Goal: Task Accomplishment & Management: Use online tool/utility

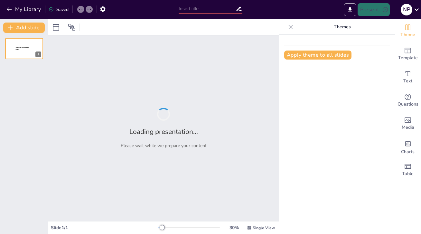
type input "Основные формулы периметра и площади: прямоугольник и квадрат"
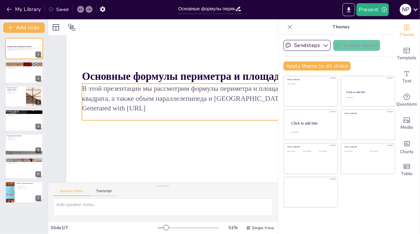
scroll to position [54, 0]
click at [160, 104] on p "Generated with [URL]" at bounding box center [224, 108] width 285 height 10
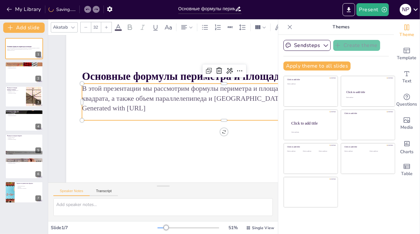
click at [163, 103] on p "Generated with [URL]" at bounding box center [224, 108] width 285 height 10
click at [138, 91] on p "В этой презентации мы рассмотрим формулы периметра и площади для прямоугольника…" at bounding box center [225, 99] width 285 height 49
drag, startPoint x: 137, startPoint y: 94, endPoint x: 145, endPoint y: 102, distance: 11.1
click at [137, 95] on p "В этой презентации мы рассмотрим формулы периметра и площади для прямоугольника…" at bounding box center [225, 99] width 285 height 49
click at [142, 104] on p "Generated with [URL]" at bounding box center [224, 109] width 285 height 10
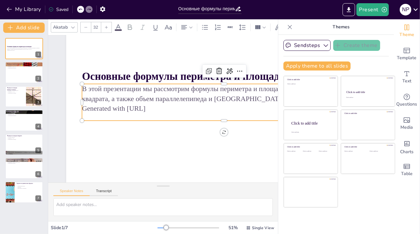
click at [142, 103] on p "Generated with [URL]" at bounding box center [222, 127] width 274 height 97
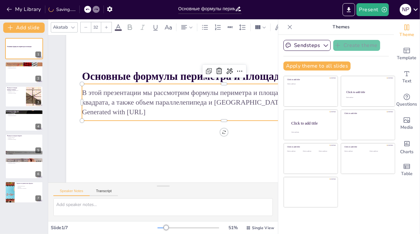
drag, startPoint x: 163, startPoint y: 108, endPoint x: 83, endPoint y: 112, distance: 80.5
click at [83, 112] on p "Generated with [URL]" at bounding box center [224, 119] width 284 height 40
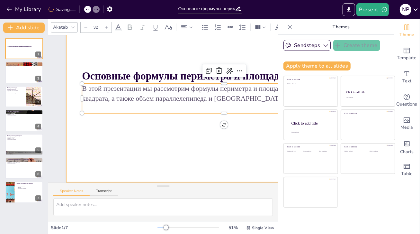
click at [137, 137] on div at bounding box center [224, 93] width 316 height 178
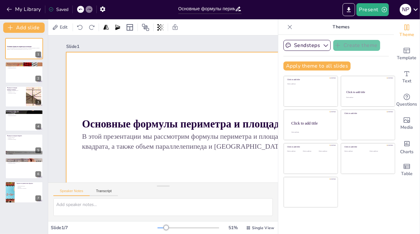
scroll to position [0, 0]
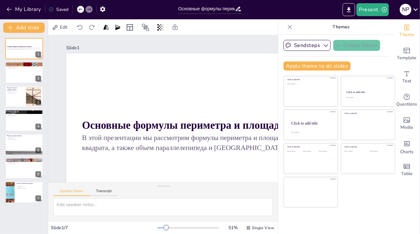
click at [287, 28] on icon at bounding box center [290, 27] width 6 height 6
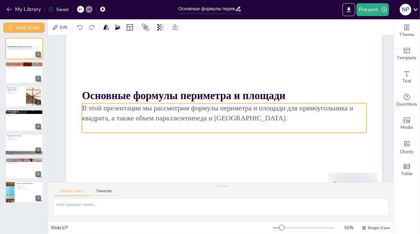
scroll to position [54, 0]
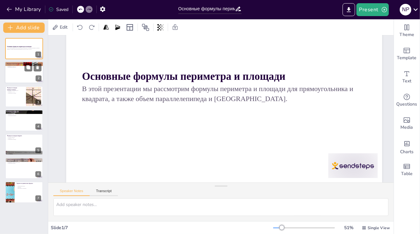
click at [25, 74] on div at bounding box center [24, 73] width 39 height 22
type textarea "Loremips - dol sitam cons adipis elitse, d e tempor incididuntutla et doloremag…"
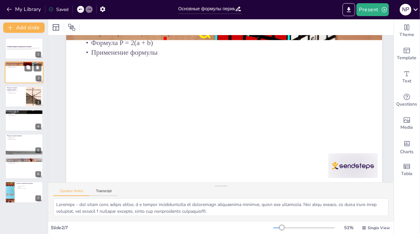
scroll to position [0, 0]
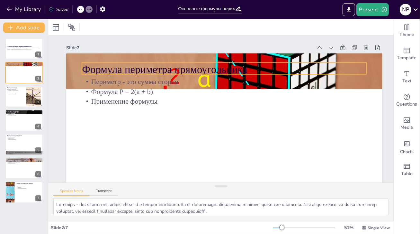
click at [117, 70] on p "Формула периметра прямоугольника" at bounding box center [224, 69] width 285 height 15
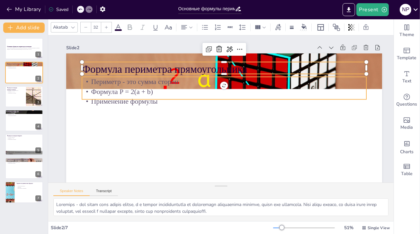
click at [116, 85] on p "Периметр - это сумма сторон" at bounding box center [224, 82] width 285 height 10
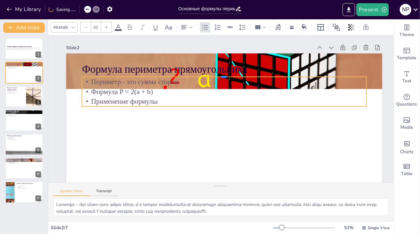
click at [123, 76] on div at bounding box center [224, 74] width 285 height 5
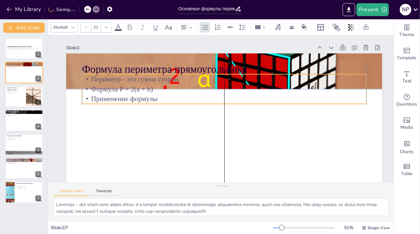
click at [217, 83] on p "Периметр - это сумма сторон" at bounding box center [228, 80] width 284 height 40
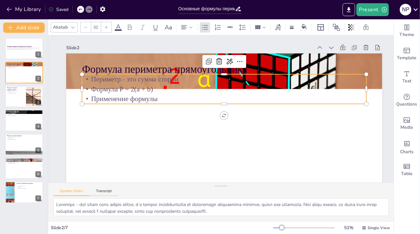
drag, startPoint x: 217, startPoint y: 81, endPoint x: 216, endPoint y: 86, distance: 4.8
click at [216, 82] on p "Периметр - это сумма сторон" at bounding box center [224, 79] width 285 height 10
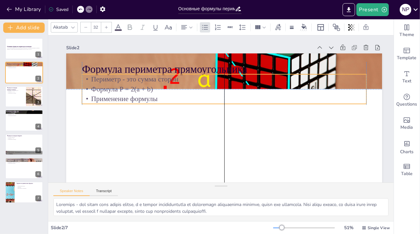
click at [216, 87] on p "Формула P = 2(a + b)" at bounding box center [226, 90] width 284 height 40
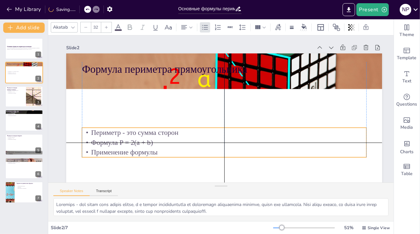
drag, startPoint x: 216, startPoint y: 85, endPoint x: 192, endPoint y: 105, distance: 31.9
click at [216, 138] on p "Формула P = 2(a + b)" at bounding box center [221, 143] width 284 height 40
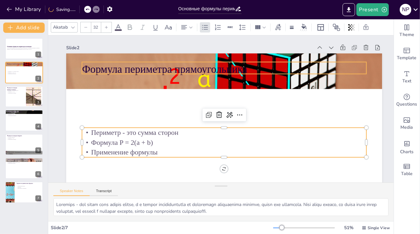
type input "48"
click at [162, 69] on p "Формула периметра прямоугольника" at bounding box center [228, 70] width 285 height 44
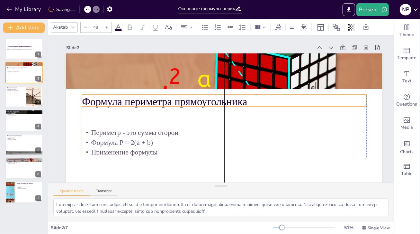
drag, startPoint x: 171, startPoint y: 68, endPoint x: 170, endPoint y: 101, distance: 32.5
click at [170, 101] on p "Формула периметра прямоугольника" at bounding box center [224, 115] width 179 height 239
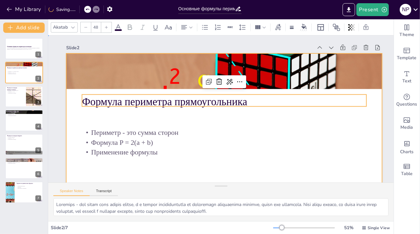
click at [106, 120] on div at bounding box center [217, 143] width 346 height 240
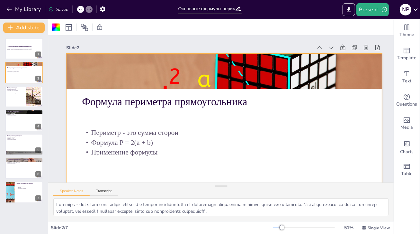
scroll to position [54, 0]
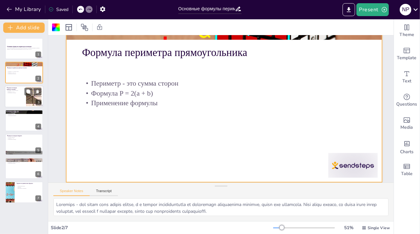
click at [20, 93] on p "Применение площади" at bounding box center [15, 92] width 17 height 1
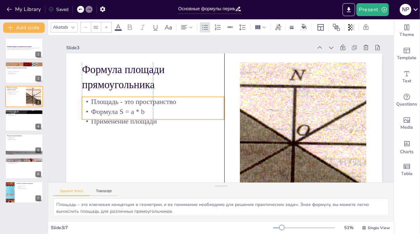
drag, startPoint x: 116, startPoint y: 99, endPoint x: 117, endPoint y: 108, distance: 9.4
click at [117, 108] on p "Формула S = a * b" at bounding box center [153, 112] width 142 height 10
click at [28, 117] on icon at bounding box center [28, 115] width 4 height 4
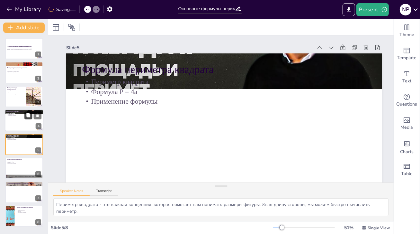
scroll to position [33, 0]
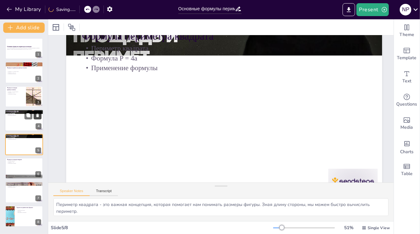
click at [37, 114] on icon at bounding box center [37, 115] width 5 height 5
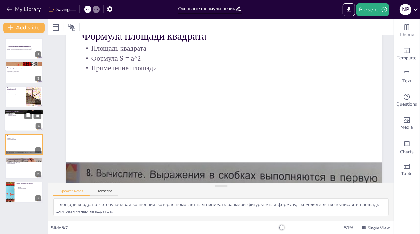
click at [18, 123] on div at bounding box center [24, 120] width 39 height 22
type textarea "Периметр квадрата - это важная концепция, которая помогает нам понимать размеры…"
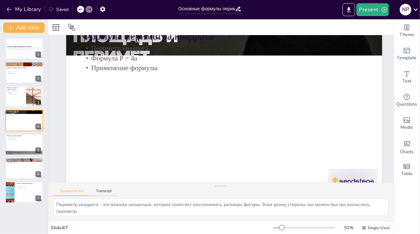
scroll to position [0, 0]
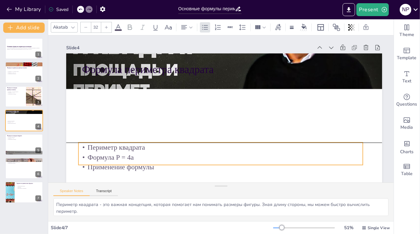
drag, startPoint x: 102, startPoint y: 93, endPoint x: 100, endPoint y: 148, distance: 54.7
click at [99, 157] on p "Формула P = 4a" at bounding box center [220, 157] width 285 height 10
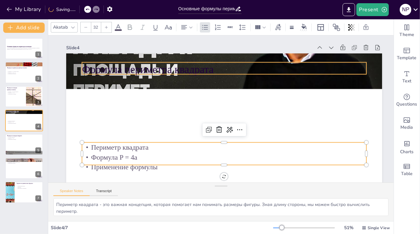
type input "48"
click at [110, 71] on p "Формула периметра квадрата" at bounding box center [224, 69] width 285 height 15
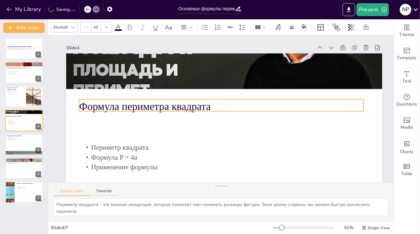
drag, startPoint x: 111, startPoint y: 69, endPoint x: 109, endPoint y: 91, distance: 22.0
click at [108, 106] on p "Формула периметра квадрата" at bounding box center [221, 107] width 285 height 44
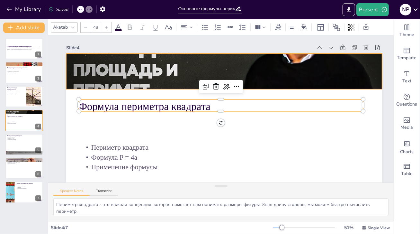
click at [111, 83] on div at bounding box center [228, 72] width 333 height 210
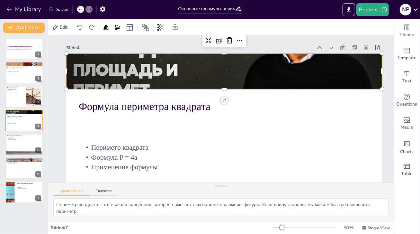
click at [115, 87] on div at bounding box center [228, 72] width 333 height 210
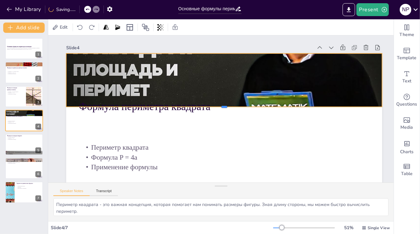
drag, startPoint x: 116, startPoint y: 90, endPoint x: 114, endPoint y: 99, distance: 9.3
click at [113, 105] on div "Формула периметра квадрата Периметр квадрата Формула P = 4a Применение формулы" at bounding box center [224, 142] width 316 height 178
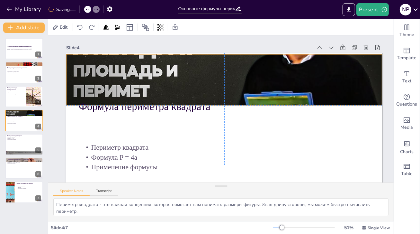
click at [121, 76] on div at bounding box center [224, 72] width 316 height 178
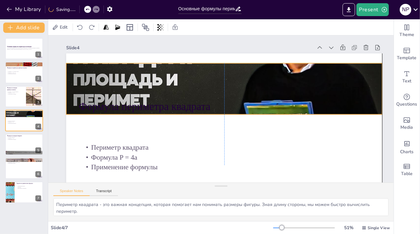
click at [127, 83] on div at bounding box center [232, 134] width 363 height 312
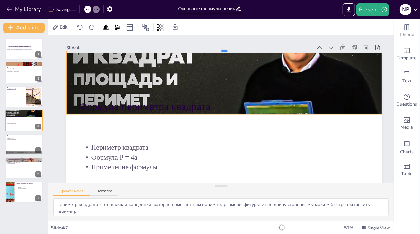
drag, startPoint x: 128, startPoint y: 62, endPoint x: 129, endPoint y: 50, distance: 12.3
click at [129, 50] on div at bounding box center [224, 48] width 316 height 5
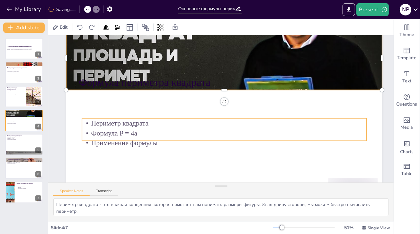
scroll to position [32, 0]
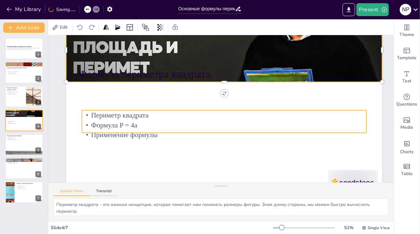
click at [129, 124] on p "Формула P = 4a" at bounding box center [224, 125] width 285 height 10
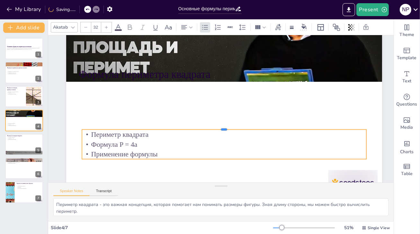
drag, startPoint x: 127, startPoint y: 110, endPoint x: 128, endPoint y: 119, distance: 9.8
click at [127, 137] on div "Формула периметра квадрата Периметр квадрата Формула P = 4a Применение формулы" at bounding box center [224, 110] width 316 height 178
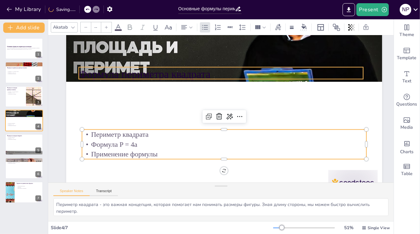
click at [136, 79] on div "Формула периметра квадрата Периметр квадрата Формула P = 4a Применение формулы" at bounding box center [224, 110] width 316 height 178
type input "48"
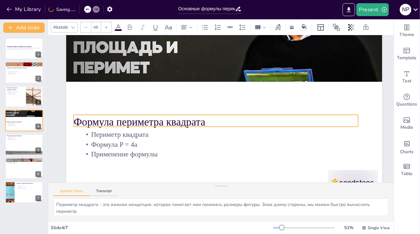
drag, startPoint x: 138, startPoint y: 73, endPoint x: 137, endPoint y: 110, distance: 37.6
click at [134, 115] on p "Формула периметра квадрата" at bounding box center [216, 122] width 285 height 15
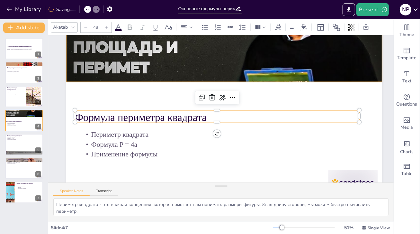
click at [150, 69] on div at bounding box center [243, 52] width 356 height 267
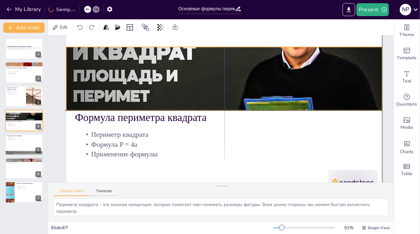
drag, startPoint x: 152, startPoint y: 67, endPoint x: 153, endPoint y: 90, distance: 22.9
click at [151, 91] on div at bounding box center [227, 77] width 333 height 210
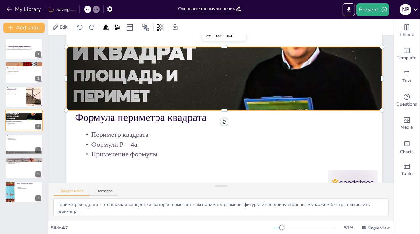
scroll to position [0, 0]
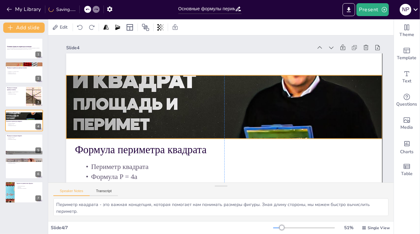
drag, startPoint x: 223, startPoint y: 80, endPoint x: 224, endPoint y: 76, distance: 3.9
click at [224, 76] on div at bounding box center [224, 106] width 333 height 210
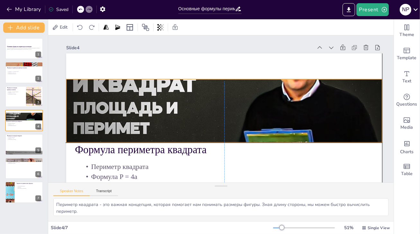
drag, startPoint x: 214, startPoint y: 87, endPoint x: 213, endPoint y: 93, distance: 6.1
click at [213, 93] on div at bounding box center [224, 109] width 316 height 178
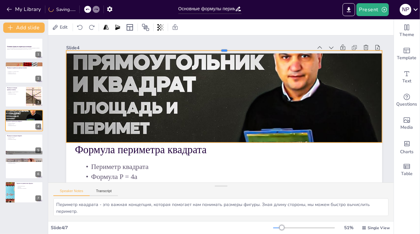
drag, startPoint x: 223, startPoint y: 78, endPoint x: 222, endPoint y: 49, distance: 28.6
click at [222, 49] on div at bounding box center [224, 47] width 316 height 5
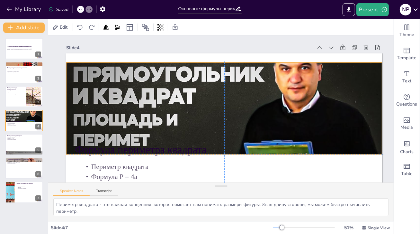
drag, startPoint x: 192, startPoint y: 85, endPoint x: 211, endPoint y: 75, distance: 21.6
click at [194, 95] on div at bounding box center [224, 121] width 316 height 178
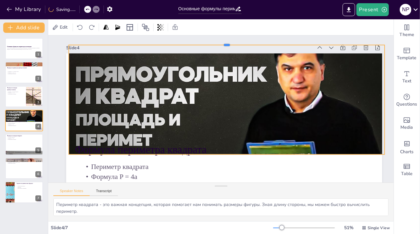
drag, startPoint x: 226, startPoint y: 61, endPoint x: 229, endPoint y: 44, distance: 17.6
click at [229, 44] on div at bounding box center [227, 42] width 316 height 5
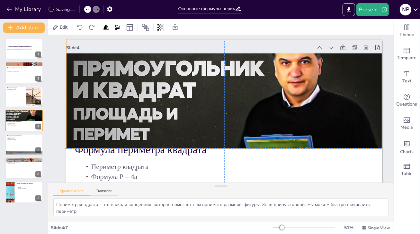
drag, startPoint x: 223, startPoint y: 73, endPoint x: 219, endPoint y: 69, distance: 5.7
click at [219, 69] on div at bounding box center [224, 115] width 316 height 178
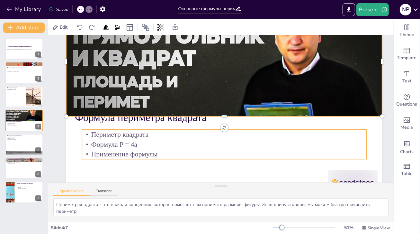
scroll to position [54, 0]
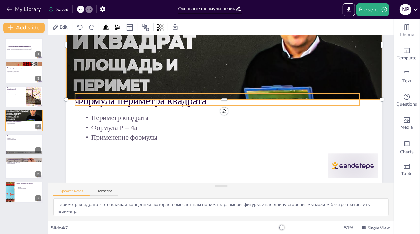
click at [151, 99] on p "Формула периметра квадрата" at bounding box center [217, 100] width 285 height 15
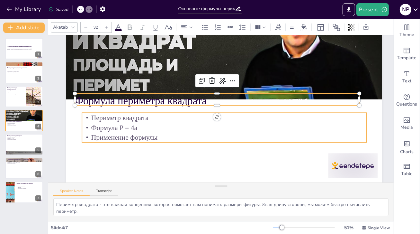
click at [132, 123] on p "Формула P = 4a" at bounding box center [224, 128] width 285 height 10
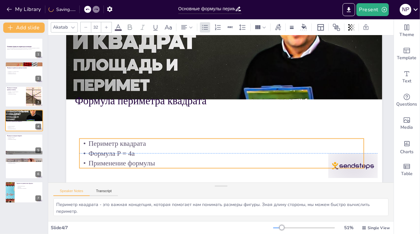
drag, startPoint x: 137, startPoint y: 120, endPoint x: 134, endPoint y: 115, distance: 5.5
click at [167, 140] on p "Периметр квадрата" at bounding box center [187, 113] width 40 height 284
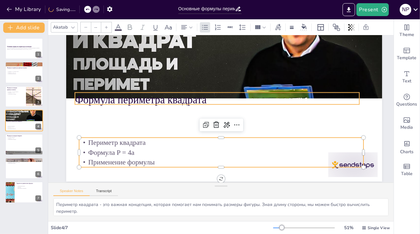
type input "48"
click at [138, 98] on p "Формула периметра квадрата" at bounding box center [217, 99] width 285 height 15
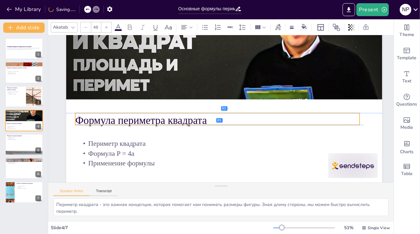
drag, startPoint x: 144, startPoint y: 96, endPoint x: 144, endPoint y: 117, distance: 21.2
click at [144, 117] on p "Формула периметра квадрата" at bounding box center [217, 120] width 285 height 15
click at [27, 137] on icon at bounding box center [28, 139] width 5 height 5
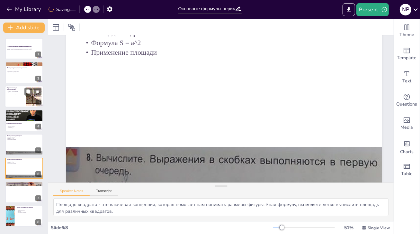
scroll to position [33, 0]
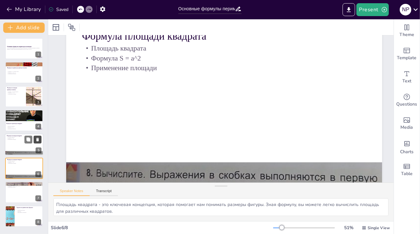
click at [38, 139] on icon at bounding box center [37, 140] width 3 height 4
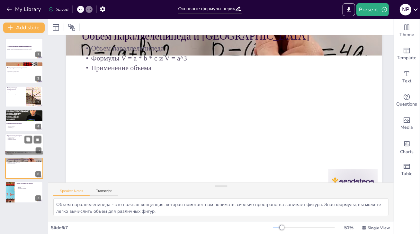
click at [18, 143] on div at bounding box center [24, 144] width 39 height 22
type textarea "Площадь квадрата - это ключевая концепция, которая помогает нам понимать размер…"
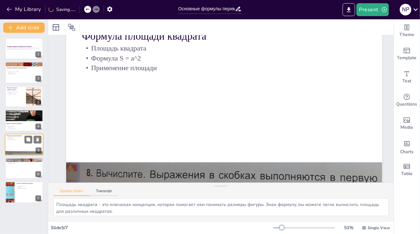
scroll to position [0, 0]
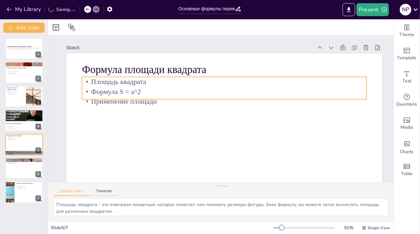
click at [124, 96] on p "Формула S = a^2" at bounding box center [224, 92] width 285 height 10
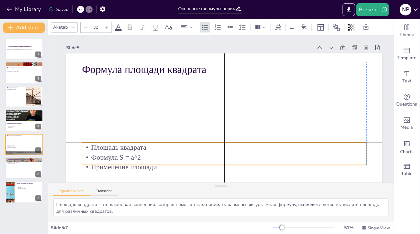
drag, startPoint x: 121, startPoint y: 88, endPoint x: 119, endPoint y: 116, distance: 27.7
click at [119, 157] on p "Формула S = a^2" at bounding box center [196, 149] width 236 height 175
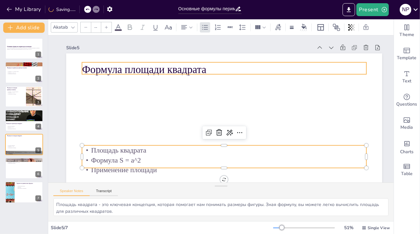
type input "48"
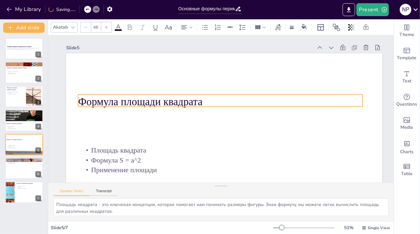
drag, startPoint x: 123, startPoint y: 70, endPoint x: 120, endPoint y: 111, distance: 41.0
click at [120, 108] on p "Формула площади квадрата" at bounding box center [220, 102] width 285 height 15
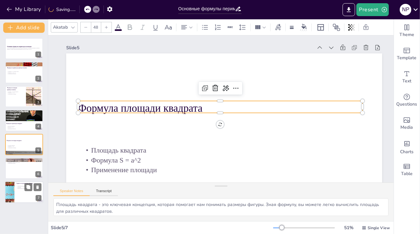
click at [23, 186] on p "Применение формул" at bounding box center [28, 186] width 25 height 1
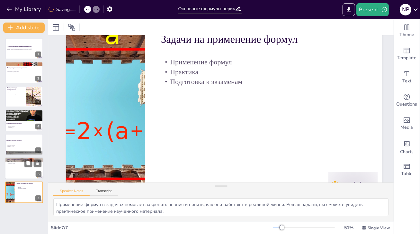
scroll to position [33, 0]
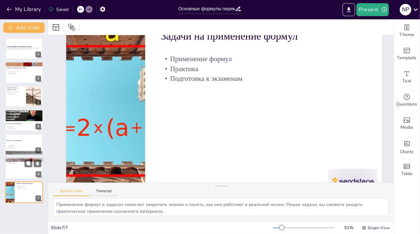
click at [23, 166] on div at bounding box center [24, 168] width 39 height 22
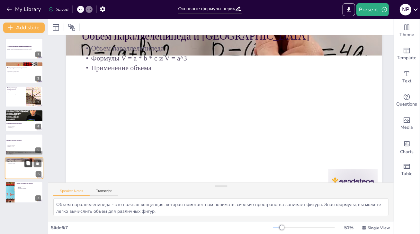
scroll to position [0, 0]
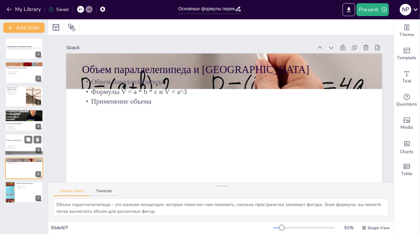
click at [19, 141] on div at bounding box center [24, 144] width 39 height 22
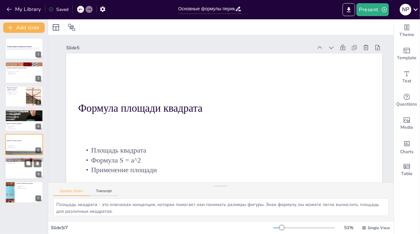
click at [23, 169] on div at bounding box center [24, 168] width 39 height 22
type textarea "Объем параллелепипеда - это важная концепция, которая помогает нам понимать, ск…"
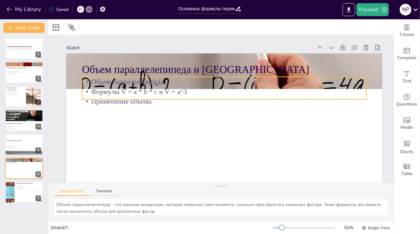
click at [107, 100] on div "Объем параллелепипеда и куба Объем параллелепипеда Формулы V = a * b * c и V = …" at bounding box center [224, 142] width 316 height 178
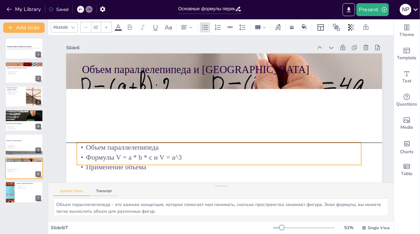
drag, startPoint x: 107, startPoint y: 114, endPoint x: 104, endPoint y: 158, distance: 44.2
click at [104, 162] on p "Формулы V = a * b * c и V = a^3" at bounding box center [219, 157] width 285 height 10
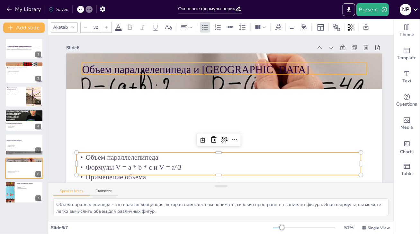
type input "48"
click at [117, 66] on p "Объем параллелепипеда и [GEOGRAPHIC_DATA]" at bounding box center [224, 69] width 285 height 15
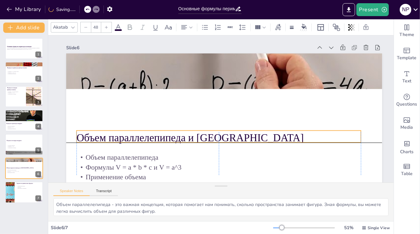
drag, startPoint x: 122, startPoint y: 69, endPoint x: 112, endPoint y: 142, distance: 74.0
click at [112, 145] on p "Объем параллелепипеда и [GEOGRAPHIC_DATA]" at bounding box center [219, 138] width 285 height 15
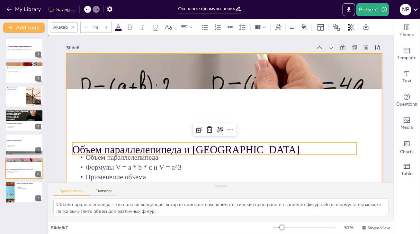
click at [122, 90] on div at bounding box center [224, 142] width 316 height 178
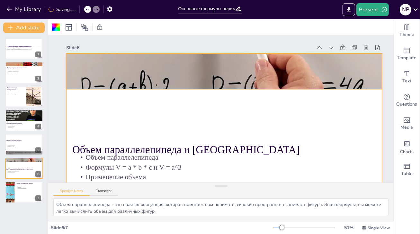
click at [126, 71] on div "Объем параллелепипеда и куба Объем параллелепипеда Формулы V = a * b * c и V = …" at bounding box center [230, 54] width 315 height 33
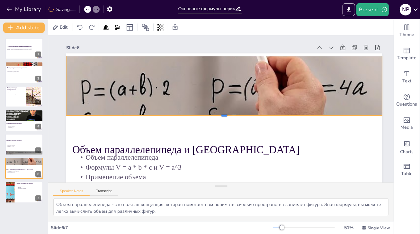
drag, startPoint x: 225, startPoint y: 92, endPoint x: 221, endPoint y: 116, distance: 24.4
click at [221, 116] on div at bounding box center [224, 117] width 316 height 5
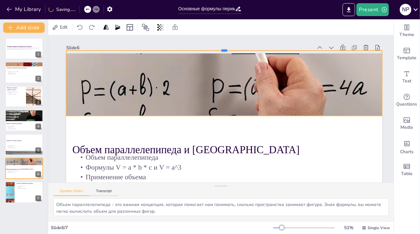
drag, startPoint x: 222, startPoint y: 54, endPoint x: 222, endPoint y: 48, distance: 6.4
click at [222, 48] on div at bounding box center [224, 47] width 316 height 5
click at [26, 192] on div at bounding box center [24, 192] width 39 height 22
type textarea "Применение формул в задачах помогает закрепить знания и понять, как они работаю…"
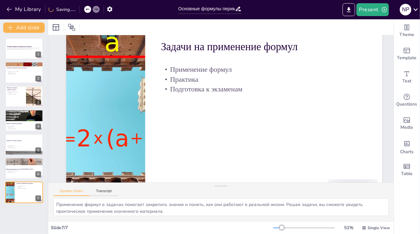
scroll to position [33, 0]
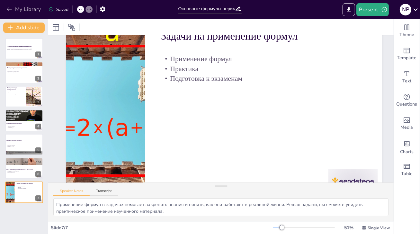
click at [25, 11] on button "My Library" at bounding box center [24, 9] width 39 height 10
